Goal: Information Seeking & Learning: Find specific fact

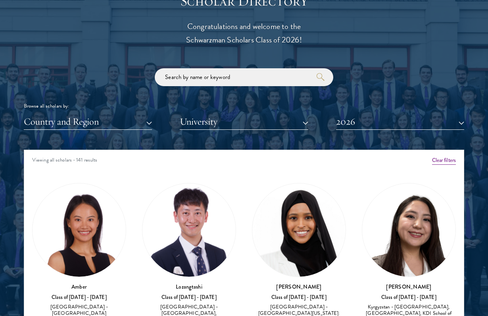
scroll to position [939, 0]
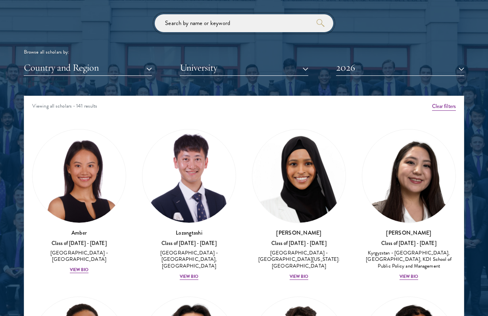
click at [234, 23] on input "search" at bounding box center [244, 23] width 178 height 18
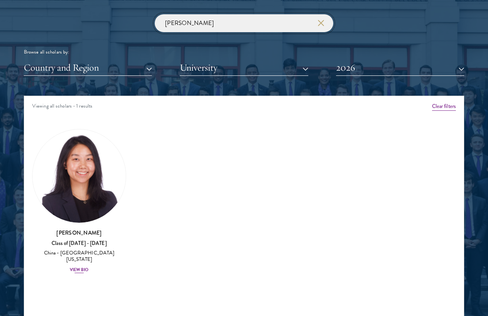
type input "[PERSON_NAME]"
click at [88, 185] on img at bounding box center [79, 175] width 93 height 93
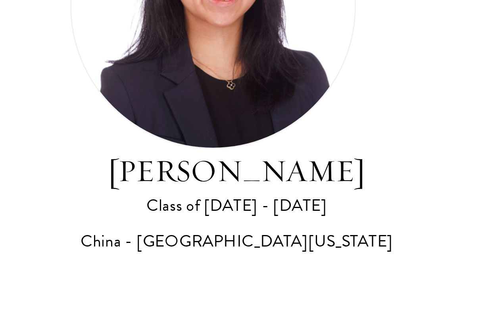
scroll to position [36, 0]
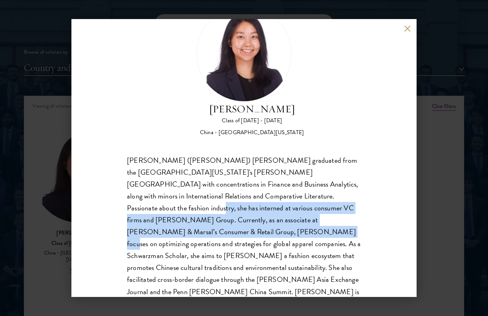
drag, startPoint x: 275, startPoint y: 198, endPoint x: 317, endPoint y: 225, distance: 50.2
click at [317, 225] on p "[PERSON_NAME] ([PERSON_NAME]) [PERSON_NAME] graduated from the [GEOGRAPHIC_DATA…" at bounding box center [244, 231] width 234 height 155
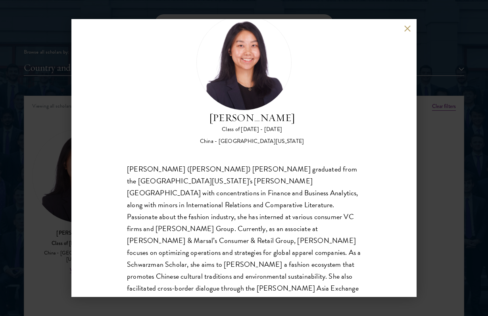
scroll to position [37, 0]
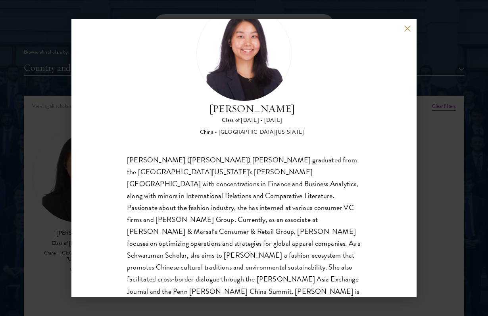
click at [444, 213] on div "[PERSON_NAME] Class of [DATE] - [DATE] [GEOGRAPHIC_DATA] - [GEOGRAPHIC_DATA][US…" at bounding box center [244, 158] width 488 height 316
